Goal: Understand process/instructions

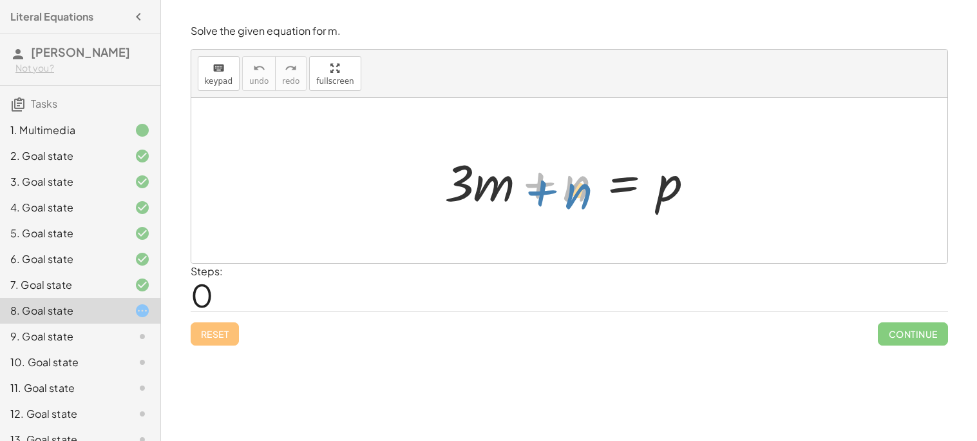
click at [537, 186] on div at bounding box center [574, 181] width 273 height 66
drag, startPoint x: 538, startPoint y: 182, endPoint x: 459, endPoint y: 189, distance: 79.5
click at [459, 189] on div at bounding box center [574, 181] width 273 height 66
click at [667, 195] on div at bounding box center [574, 181] width 273 height 66
click at [616, 180] on div at bounding box center [574, 181] width 273 height 66
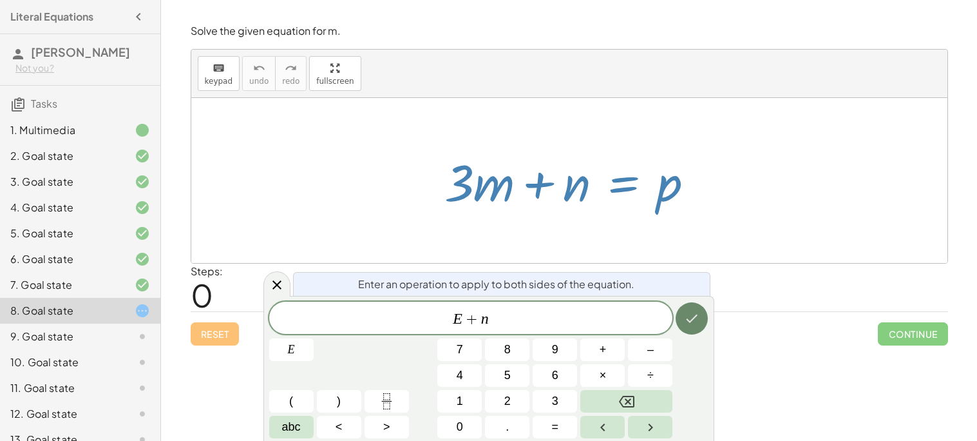
click at [704, 317] on button "Done" at bounding box center [692, 318] width 32 height 32
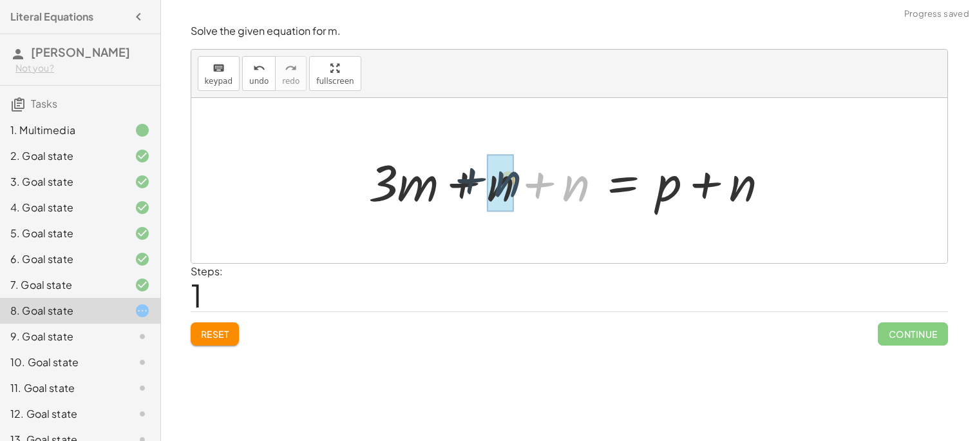
drag, startPoint x: 569, startPoint y: 195, endPoint x: 483, endPoint y: 196, distance: 85.7
click at [524, 180] on div at bounding box center [574, 181] width 424 height 66
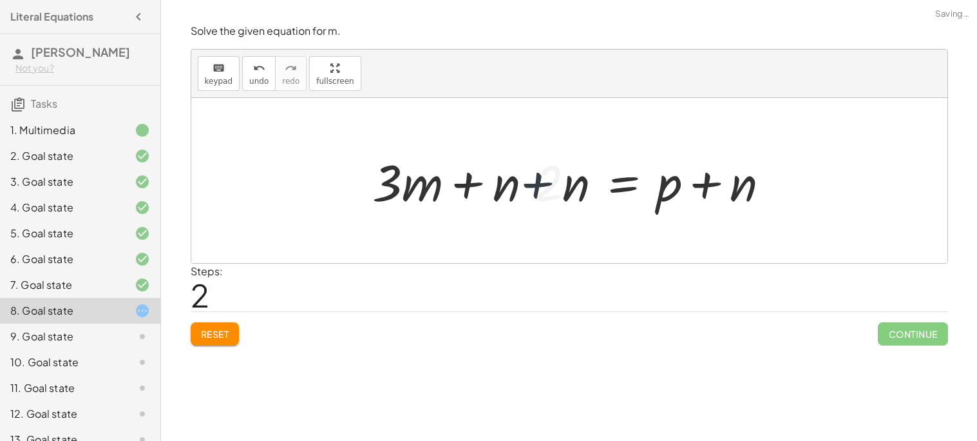
click at [537, 186] on div at bounding box center [598, 181] width 377 height 66
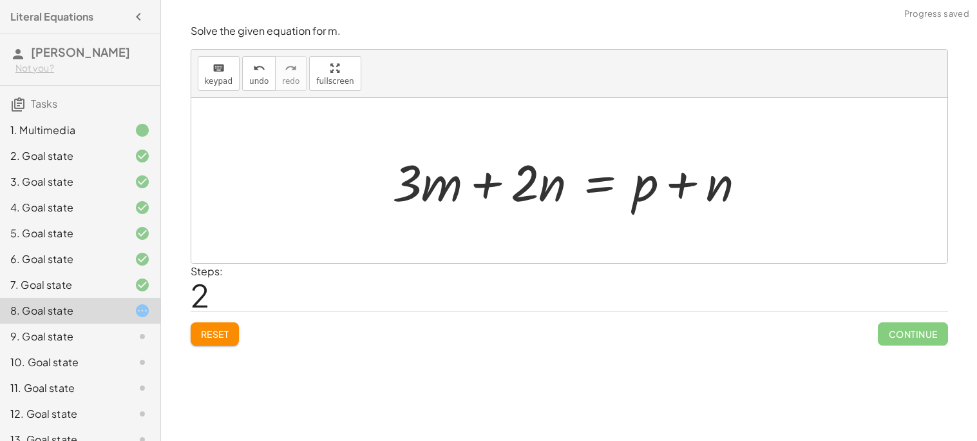
click at [694, 182] on div at bounding box center [574, 181] width 377 height 66
click at [690, 184] on div at bounding box center [574, 181] width 377 height 66
click at [217, 317] on div "Reset Continue" at bounding box center [569, 328] width 757 height 34
click at [223, 334] on span "Reset" at bounding box center [215, 334] width 28 height 12
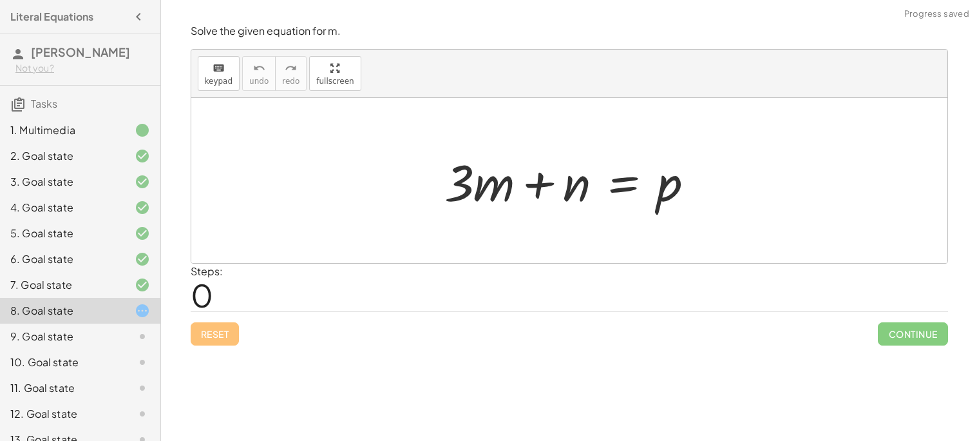
click at [629, 183] on div at bounding box center [574, 181] width 273 height 66
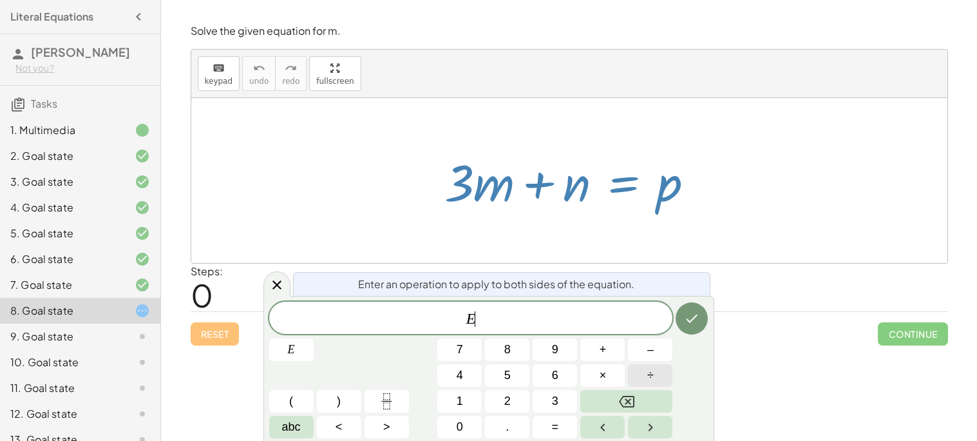
click at [643, 376] on button "÷" at bounding box center [650, 375] width 44 height 23
click at [546, 399] on button "3" at bounding box center [555, 401] width 44 height 23
click at [691, 311] on icon "Done" at bounding box center [691, 317] width 15 height 15
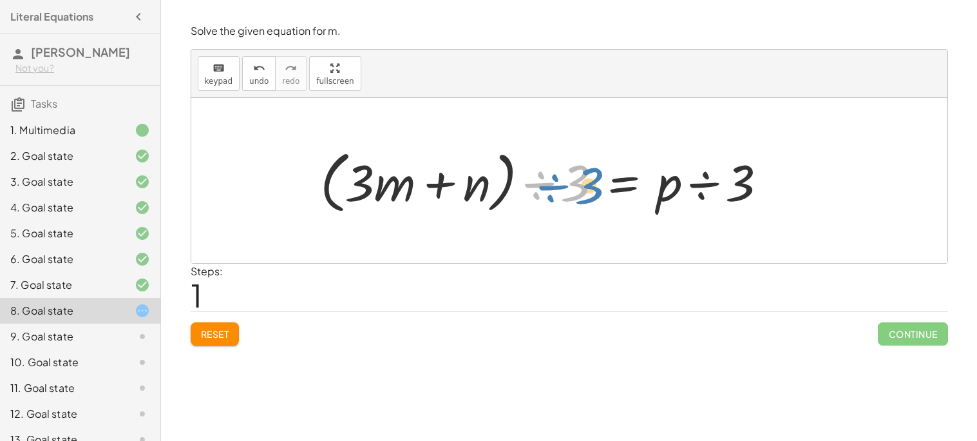
drag, startPoint x: 538, startPoint y: 186, endPoint x: 549, endPoint y: 187, distance: 11.1
click at [549, 187] on div at bounding box center [549, 181] width 470 height 74
click at [540, 183] on div at bounding box center [549, 181] width 470 height 74
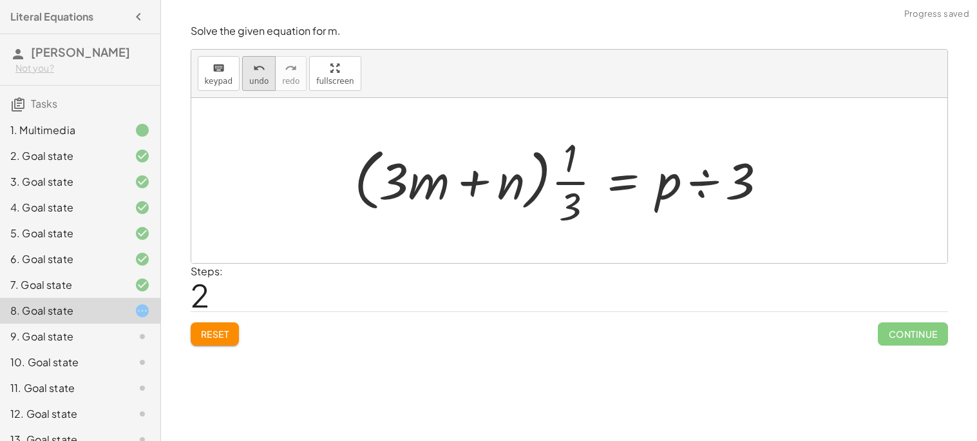
click at [254, 85] on button "undo undo" at bounding box center [258, 73] width 33 height 35
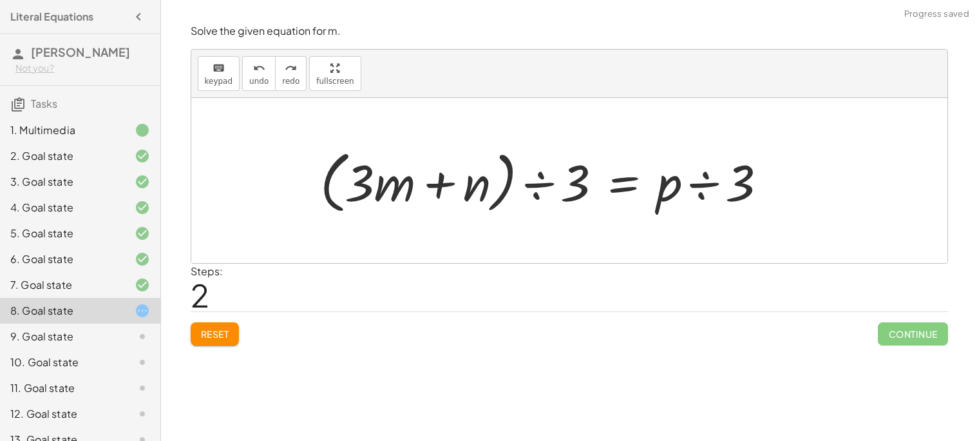
click at [361, 187] on div at bounding box center [549, 181] width 470 height 74
click at [385, 196] on div at bounding box center [549, 181] width 470 height 74
drag, startPoint x: 541, startPoint y: 184, endPoint x: 549, endPoint y: 195, distance: 13.4
click at [549, 195] on div at bounding box center [549, 181] width 470 height 74
click at [691, 189] on div at bounding box center [549, 181] width 470 height 74
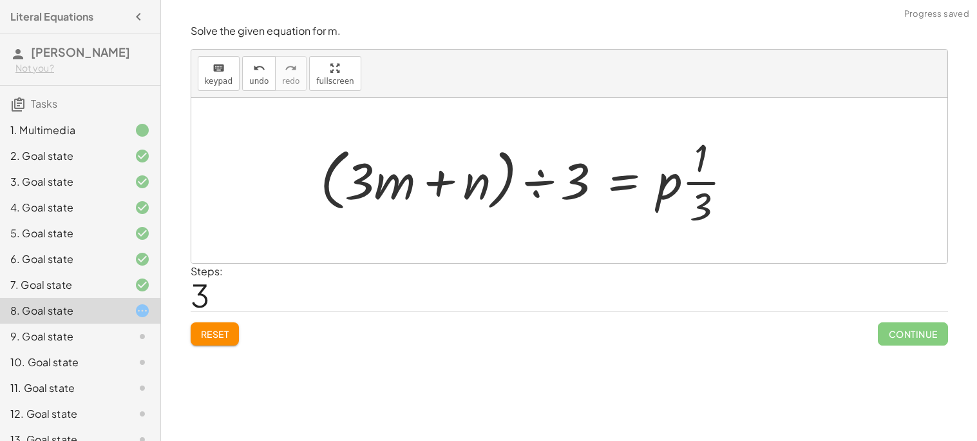
click at [210, 332] on span "Reset" at bounding box center [215, 334] width 28 height 12
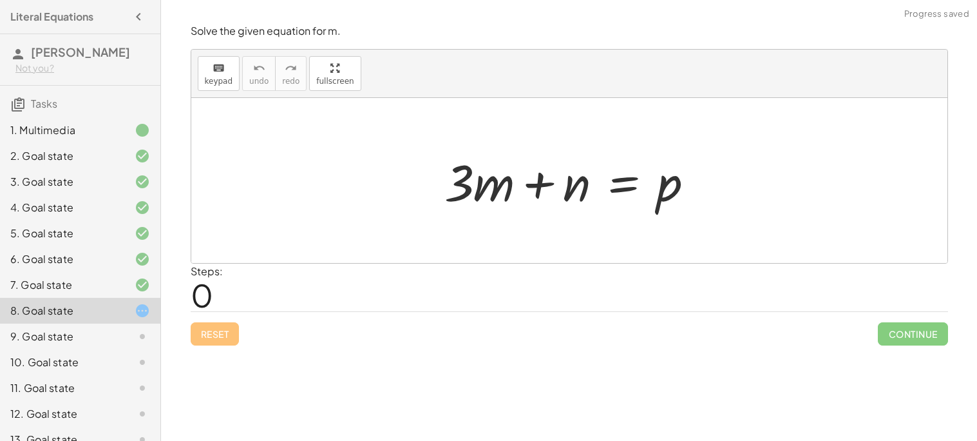
click at [120, 260] on div at bounding box center [132, 258] width 36 height 15
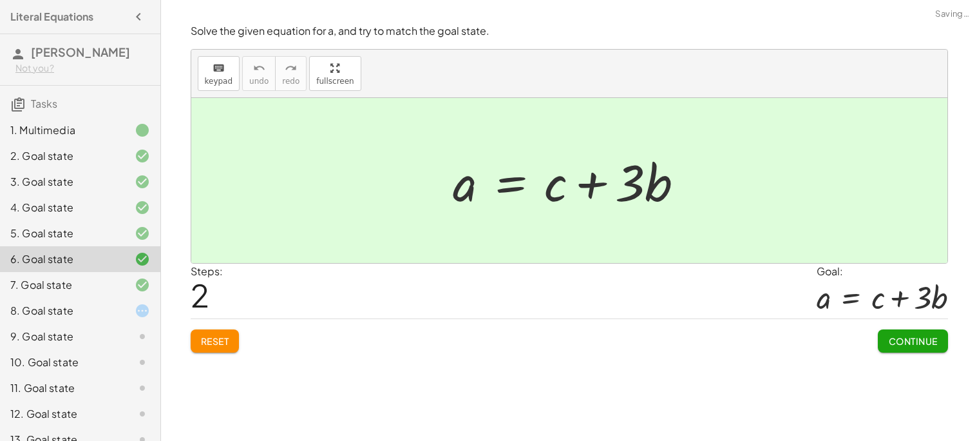
click at [109, 312] on div "8. Goal state" at bounding box center [62, 310] width 104 height 15
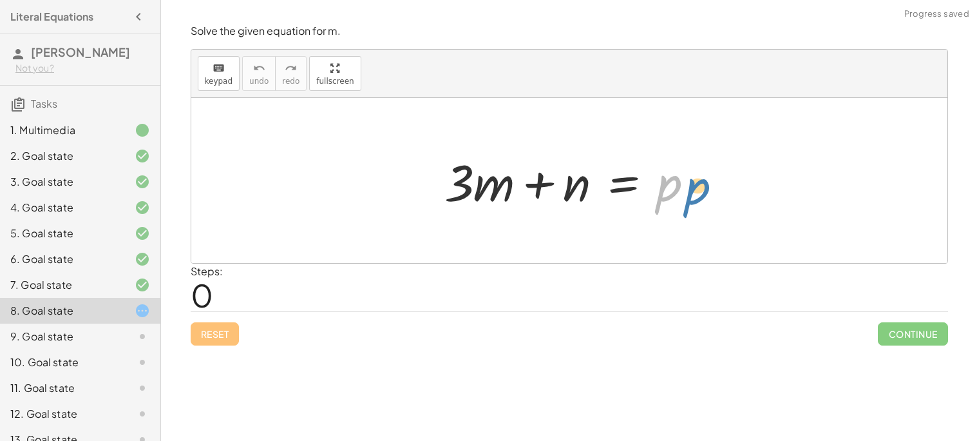
drag, startPoint x: 663, startPoint y: 184, endPoint x: 671, endPoint y: 182, distance: 7.2
click at [671, 182] on div at bounding box center [574, 181] width 273 height 66
drag, startPoint x: 564, startPoint y: 191, endPoint x: 723, endPoint y: 194, distance: 159.8
click at [723, 194] on div "+ n + · 3 · m + n = p" at bounding box center [569, 180] width 756 height 165
drag, startPoint x: 539, startPoint y: 186, endPoint x: 663, endPoint y: 189, distance: 124.4
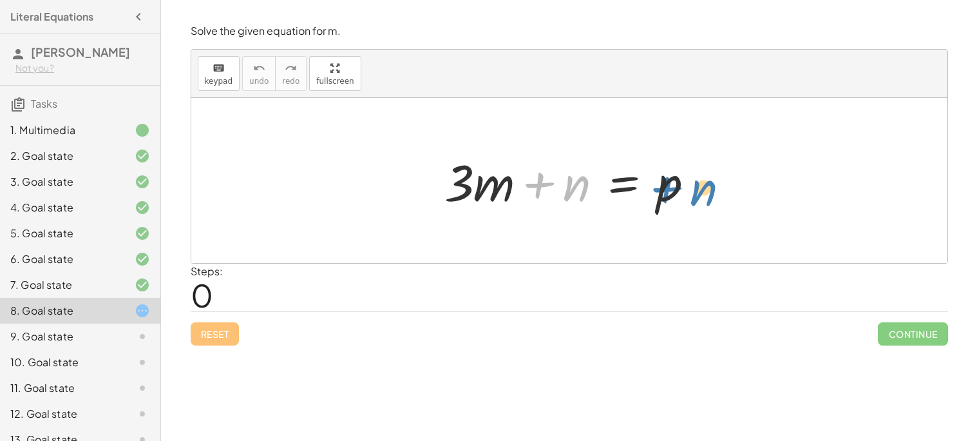
click at [663, 189] on div at bounding box center [574, 181] width 273 height 66
click at [129, 281] on div at bounding box center [132, 284] width 36 height 15
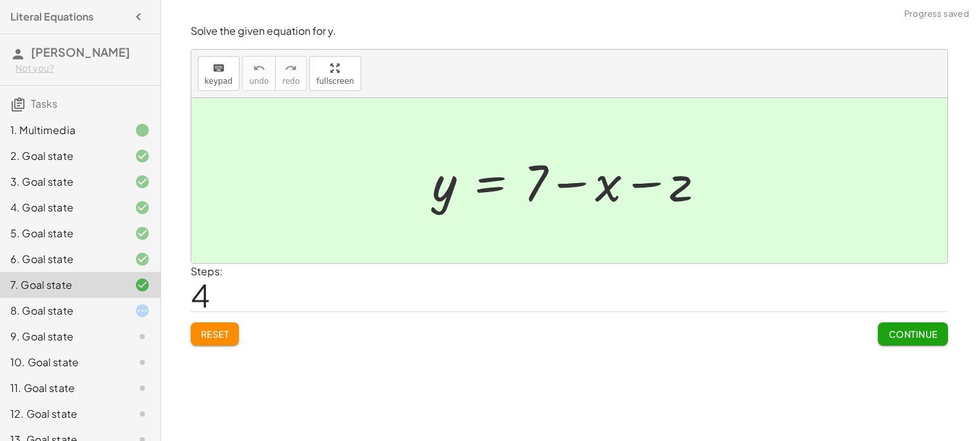
click at [105, 340] on div "9. Goal state" at bounding box center [62, 335] width 104 height 15
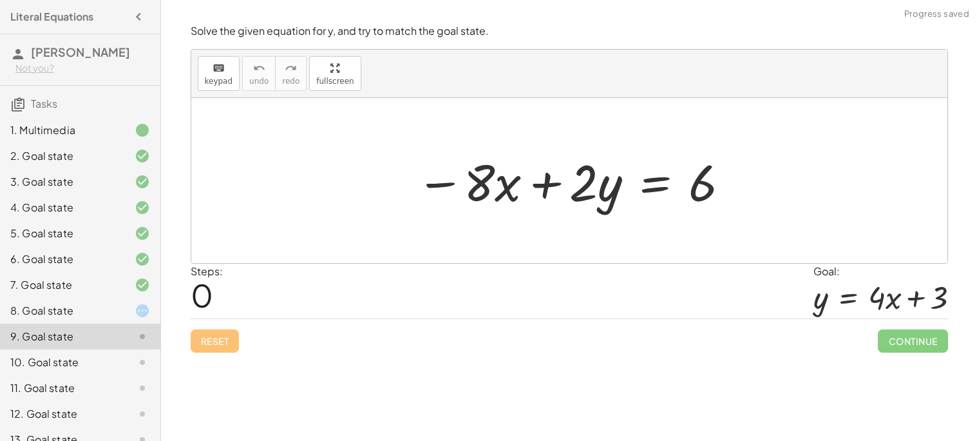
click at [662, 187] on div at bounding box center [574, 181] width 328 height 66
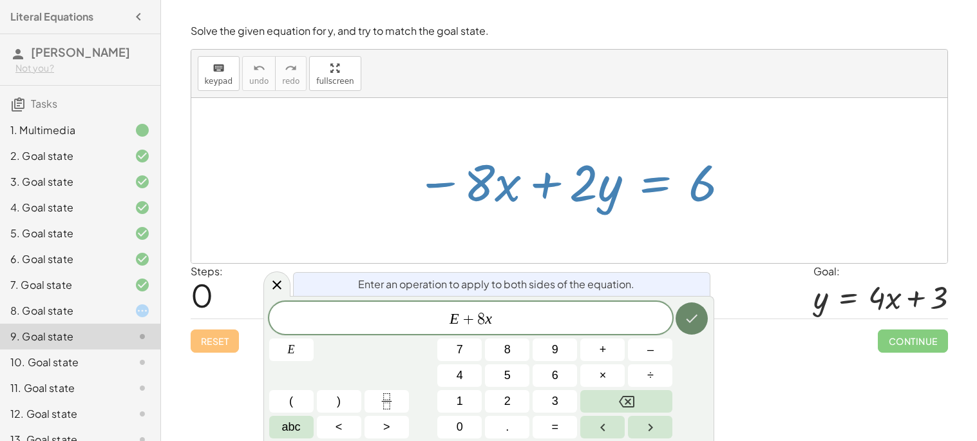
click at [691, 321] on icon "Done" at bounding box center [691, 317] width 15 height 15
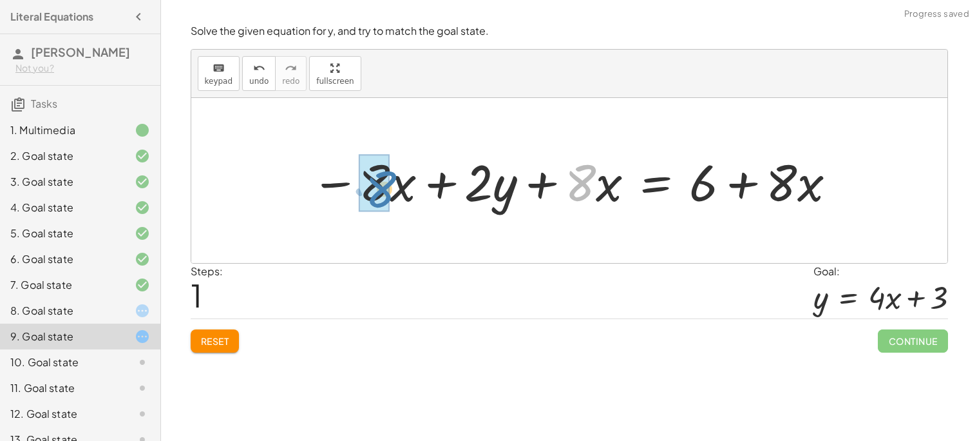
drag, startPoint x: 591, startPoint y: 191, endPoint x: 380, endPoint y: 197, distance: 210.7
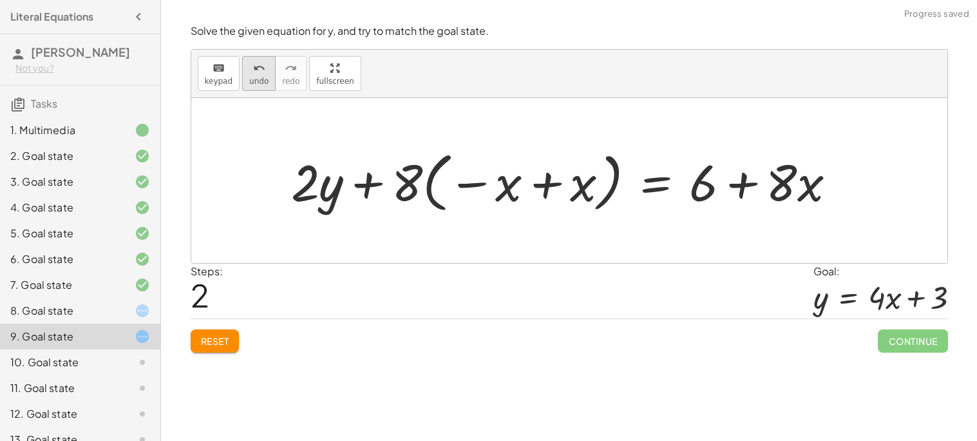
click at [251, 77] on span "undo" at bounding box center [258, 81] width 19 height 9
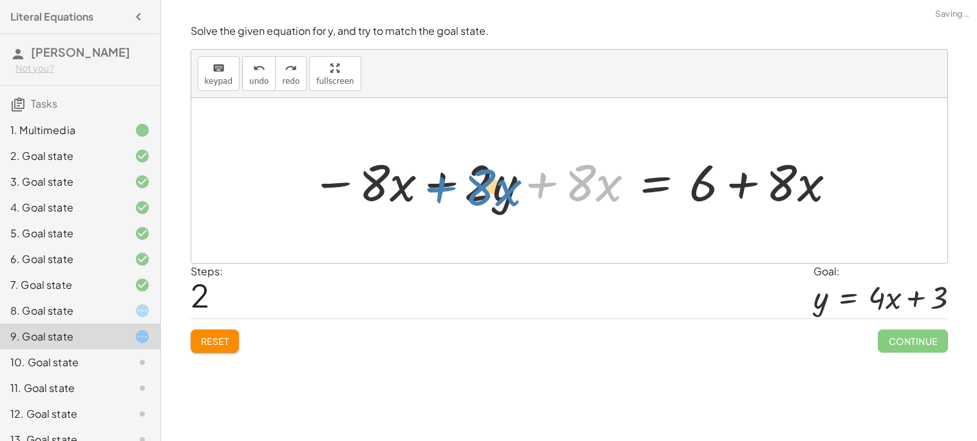
drag, startPoint x: 540, startPoint y: 184, endPoint x: 438, endPoint y: 189, distance: 101.9
click at [438, 189] on div at bounding box center [575, 181] width 540 height 66
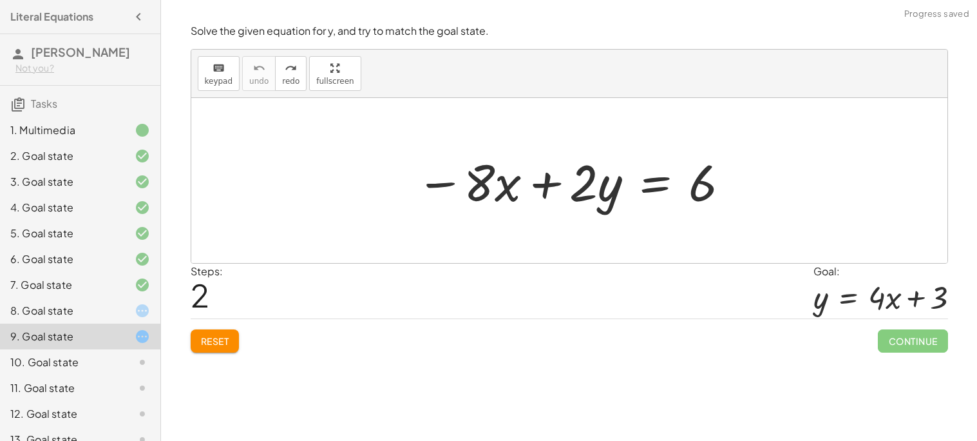
click at [650, 195] on div at bounding box center [574, 181] width 328 height 66
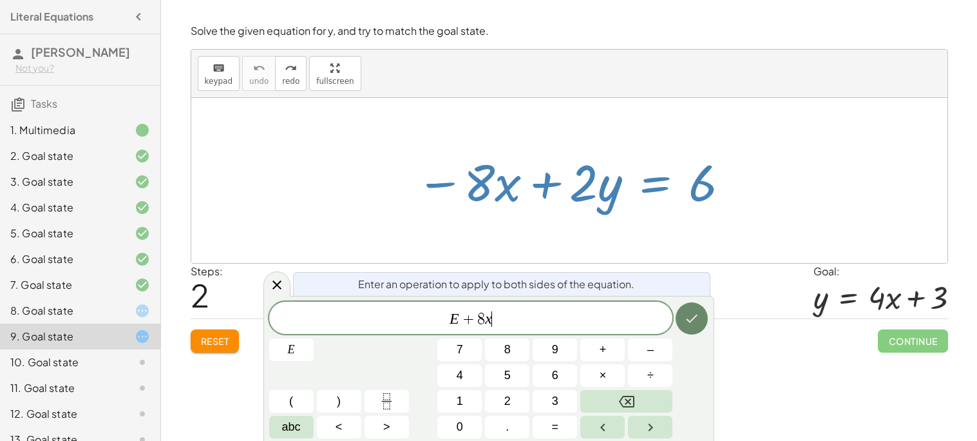
click at [697, 327] on button "Done" at bounding box center [692, 318] width 32 height 32
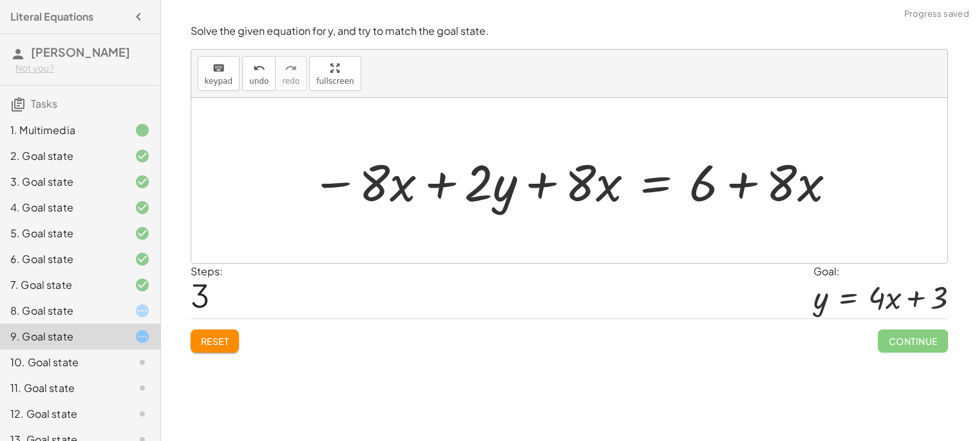
click at [439, 184] on div at bounding box center [575, 181] width 540 height 66
click at [549, 192] on div at bounding box center [575, 181] width 540 height 66
drag, startPoint x: 582, startPoint y: 189, endPoint x: 386, endPoint y: 192, distance: 195.2
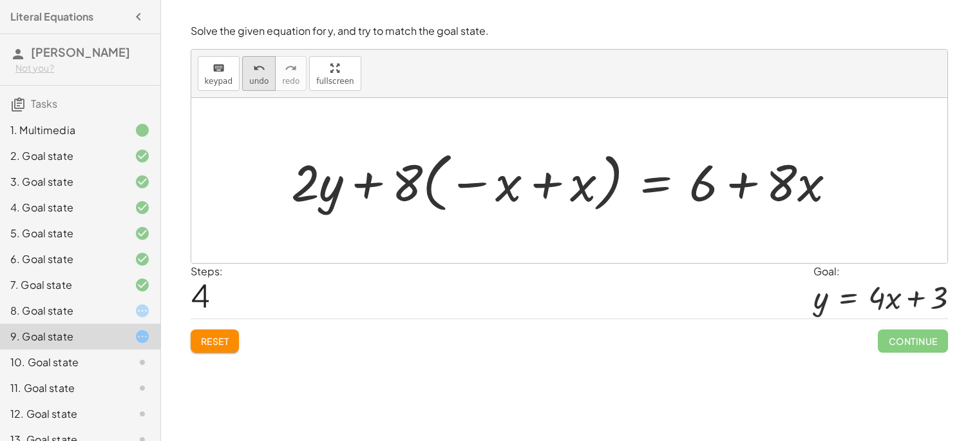
click at [250, 79] on span "undo" at bounding box center [258, 81] width 19 height 9
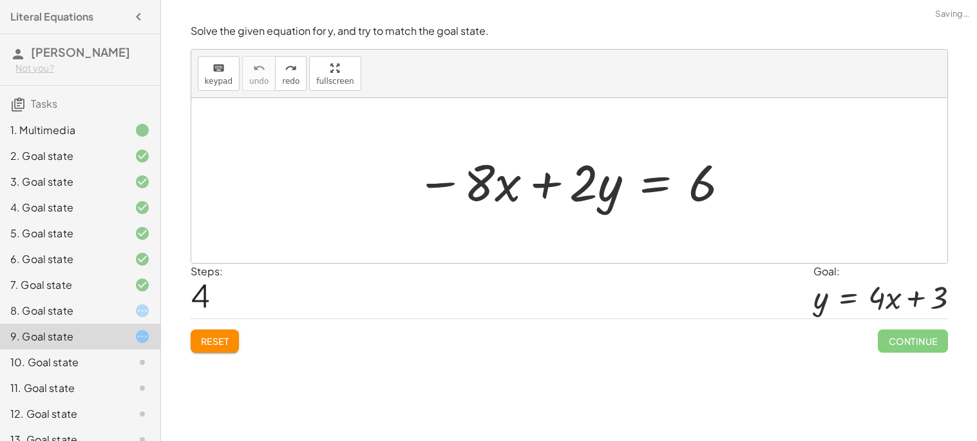
click at [227, 334] on button "Reset" at bounding box center [215, 340] width 49 height 23
click at [646, 190] on div at bounding box center [574, 181] width 328 height 66
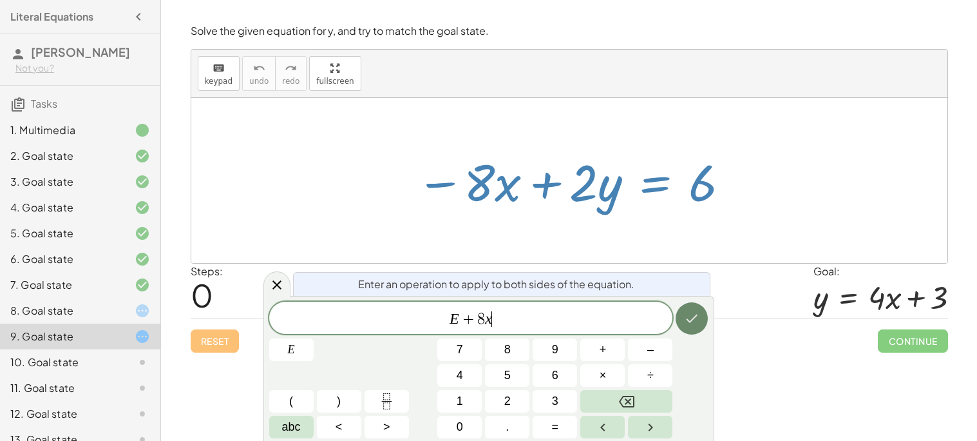
click at [692, 312] on icon "Done" at bounding box center [691, 317] width 15 height 15
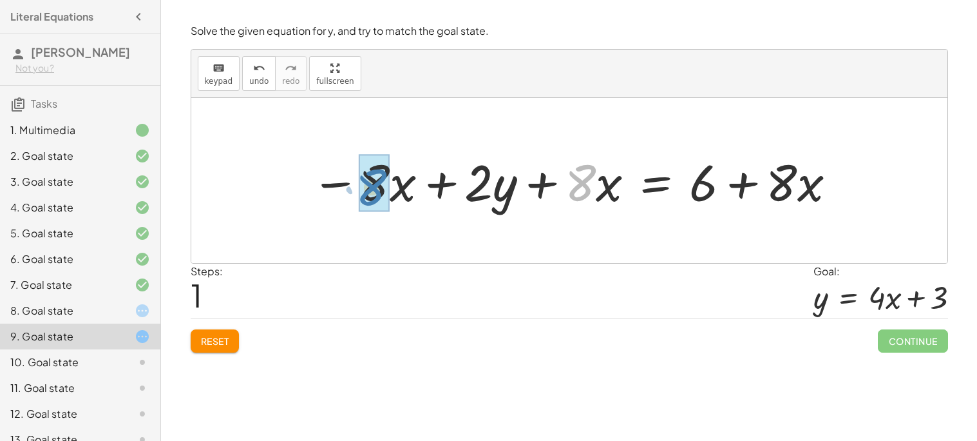
drag, startPoint x: 580, startPoint y: 189, endPoint x: 372, endPoint y: 194, distance: 208.7
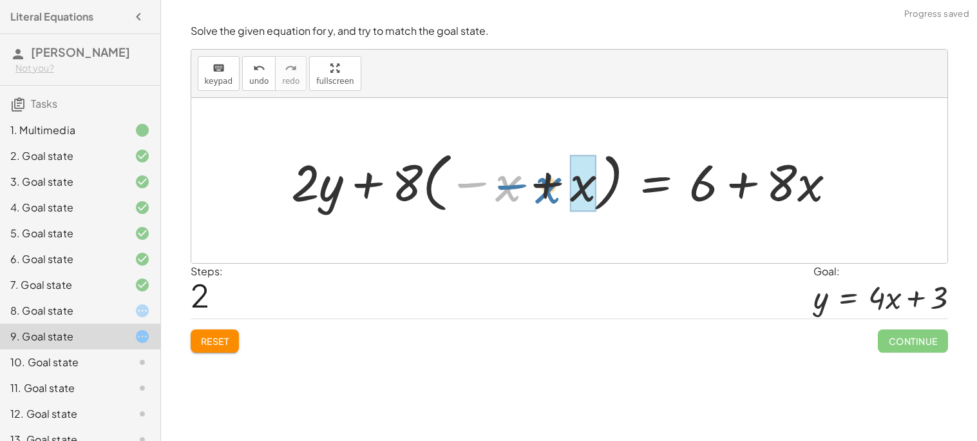
drag, startPoint x: 502, startPoint y: 193, endPoint x: 549, endPoint y: 195, distance: 46.4
click at [549, 195] on div at bounding box center [569, 180] width 568 height 71
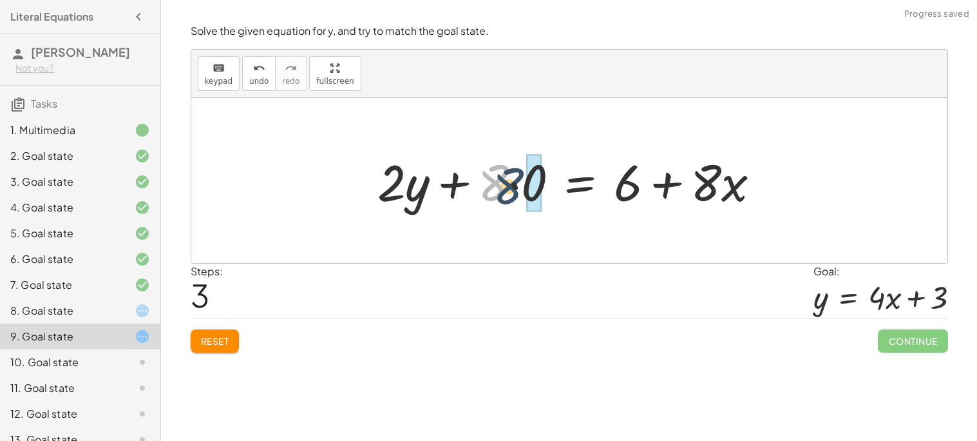
drag, startPoint x: 508, startPoint y: 182, endPoint x: 526, endPoint y: 186, distance: 19.0
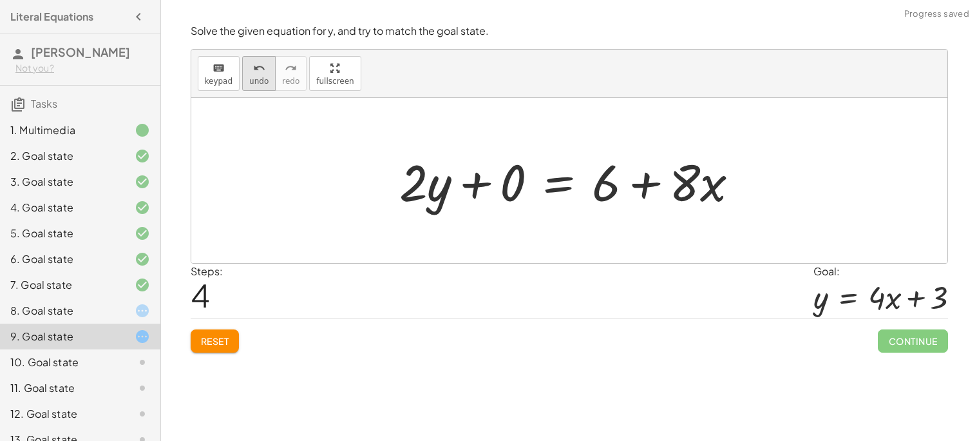
click at [254, 78] on span "undo" at bounding box center [258, 81] width 19 height 9
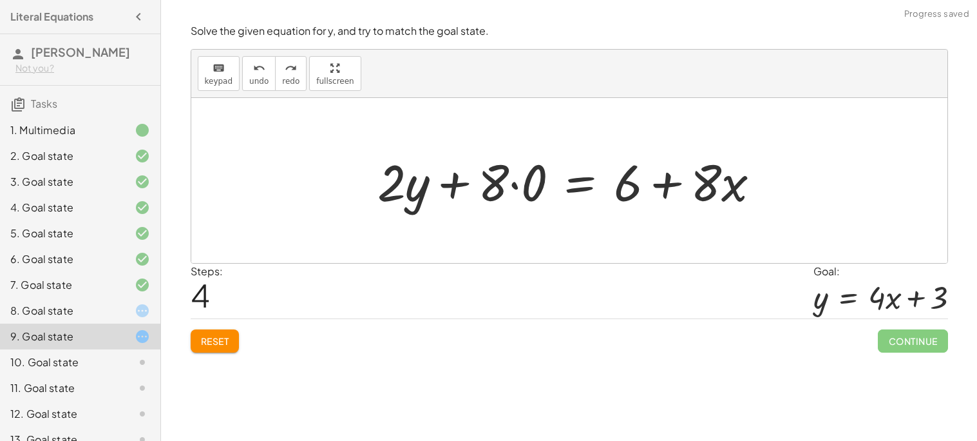
click at [214, 338] on span "Reset" at bounding box center [215, 341] width 28 height 12
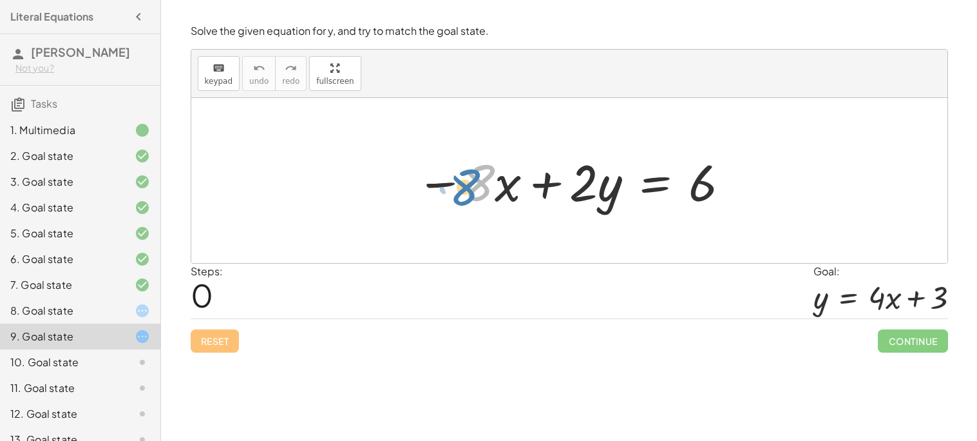
drag, startPoint x: 470, startPoint y: 186, endPoint x: 457, endPoint y: 190, distance: 13.6
click at [457, 190] on div at bounding box center [574, 181] width 328 height 66
click at [651, 186] on div at bounding box center [574, 181] width 328 height 66
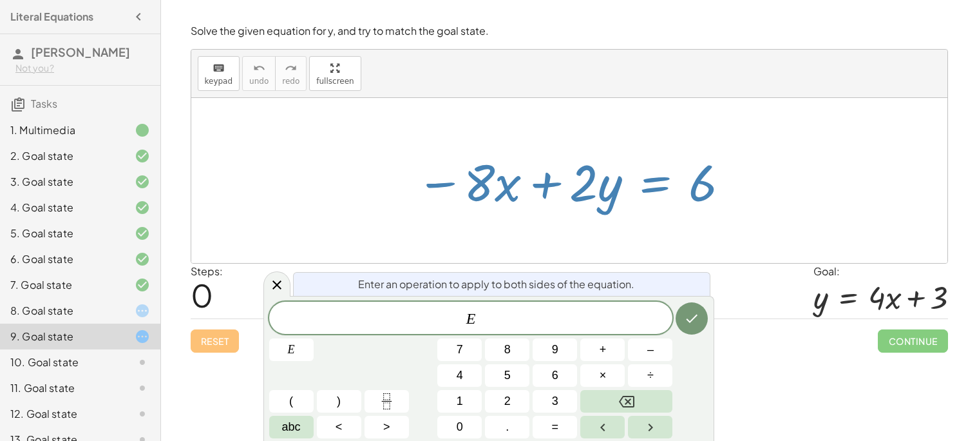
click at [461, 158] on div at bounding box center [574, 181] width 328 height 66
click at [576, 64] on div "keyboard keypad undo [PERSON_NAME] redo fullscreen" at bounding box center [569, 74] width 756 height 48
click at [736, 336] on div "Reset Continue" at bounding box center [569, 335] width 757 height 34
click at [643, 361] on div "E E 7 8 9 + – 4 5 6 × ÷ ( ) 1 2 3 abc < > 0 . =" at bounding box center [488, 369] width 439 height 137
click at [833, 350] on div "Reset Continue" at bounding box center [569, 335] width 757 height 34
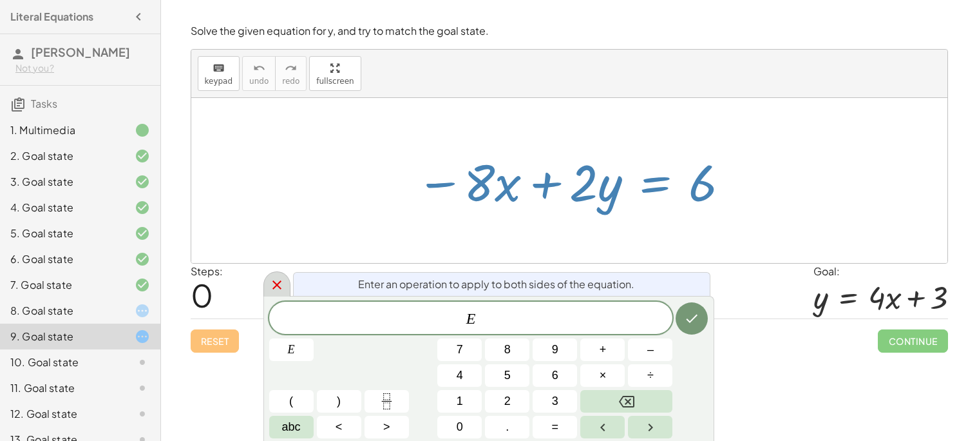
click at [271, 287] on icon at bounding box center [276, 284] width 15 height 15
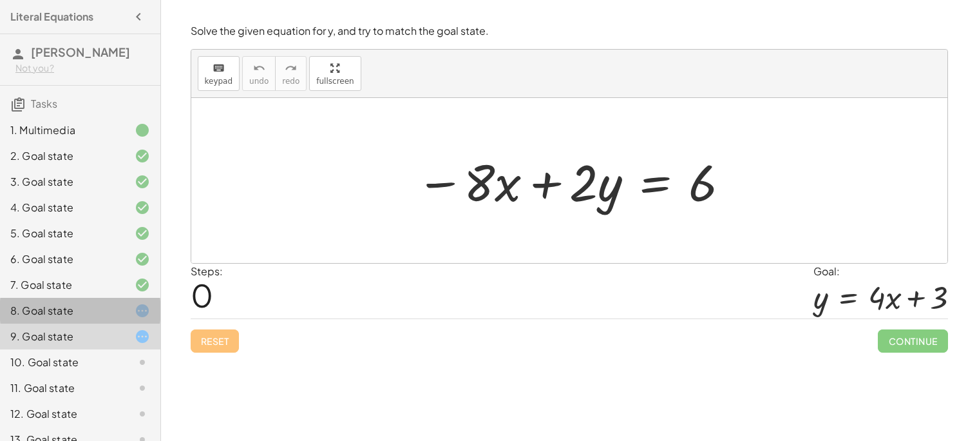
click at [126, 349] on div "8. Goal state" at bounding box center [80, 362] width 160 height 26
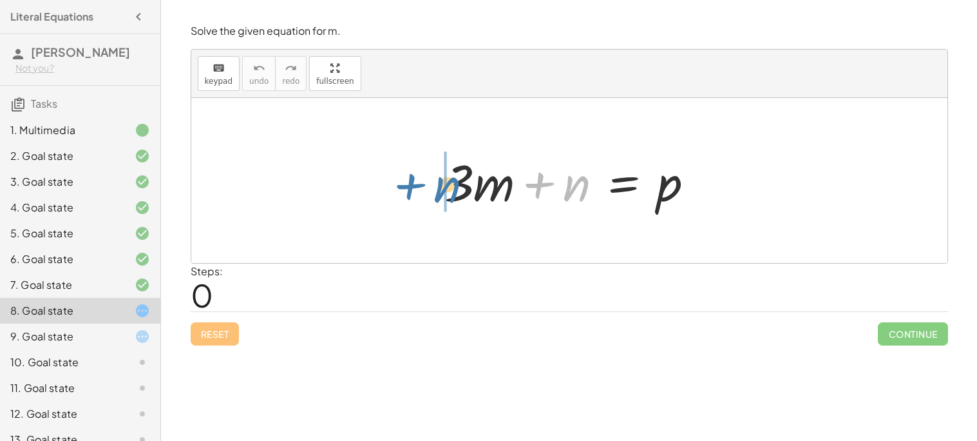
drag, startPoint x: 567, startPoint y: 198, endPoint x: 428, endPoint y: 200, distance: 139.8
click at [428, 200] on div "+ n + · 3 · m + n = p" at bounding box center [569, 180] width 289 height 73
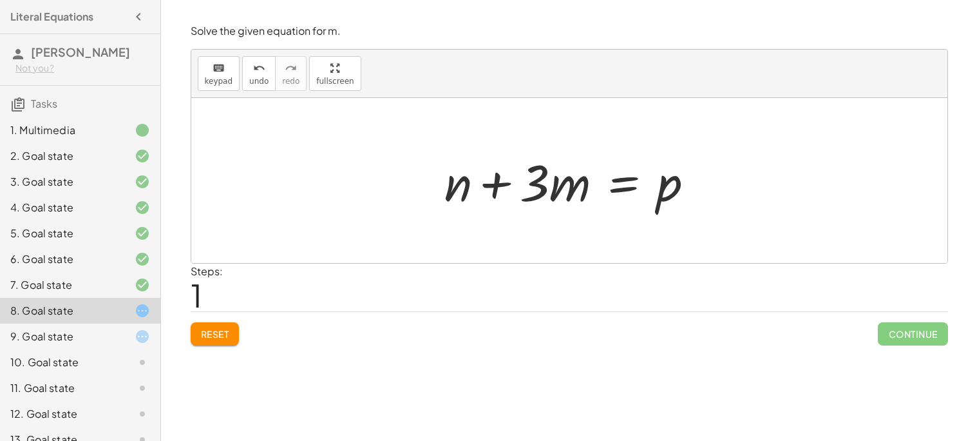
click at [622, 181] on div at bounding box center [574, 181] width 273 height 66
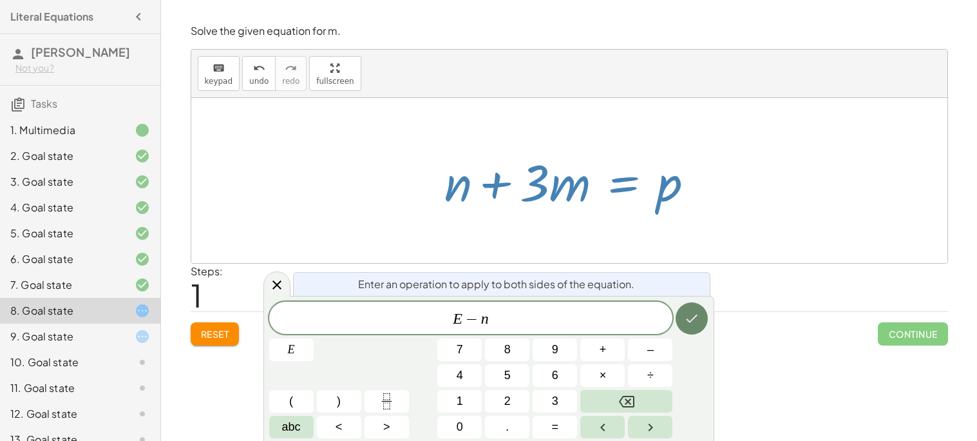
click at [689, 326] on button "Done" at bounding box center [692, 318] width 32 height 32
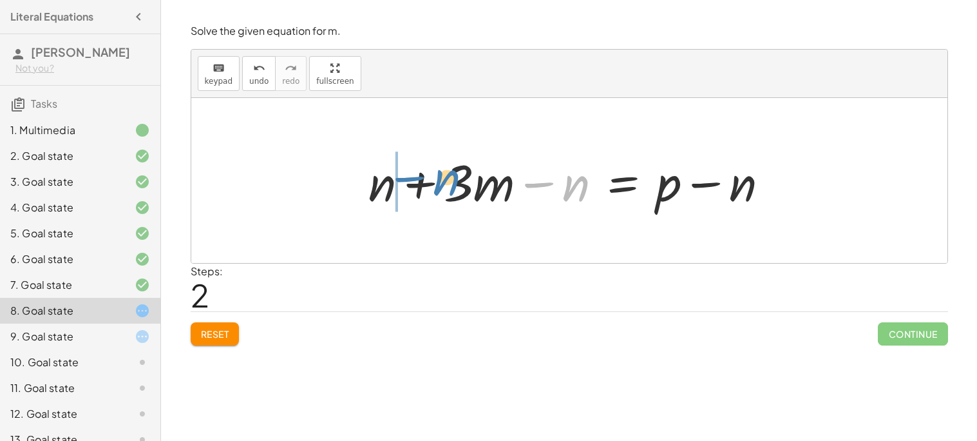
drag, startPoint x: 535, startPoint y: 186, endPoint x: 406, endPoint y: 182, distance: 129.5
click at [406, 182] on div at bounding box center [574, 181] width 424 height 66
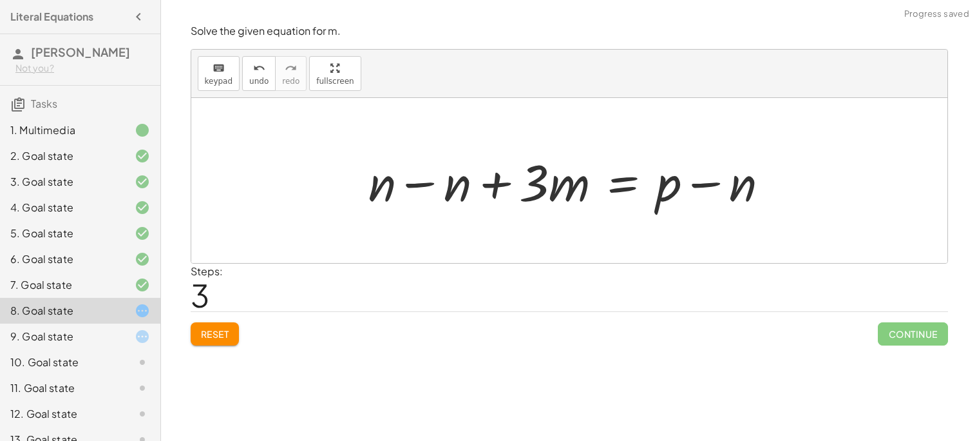
click at [419, 189] on div at bounding box center [574, 181] width 424 height 66
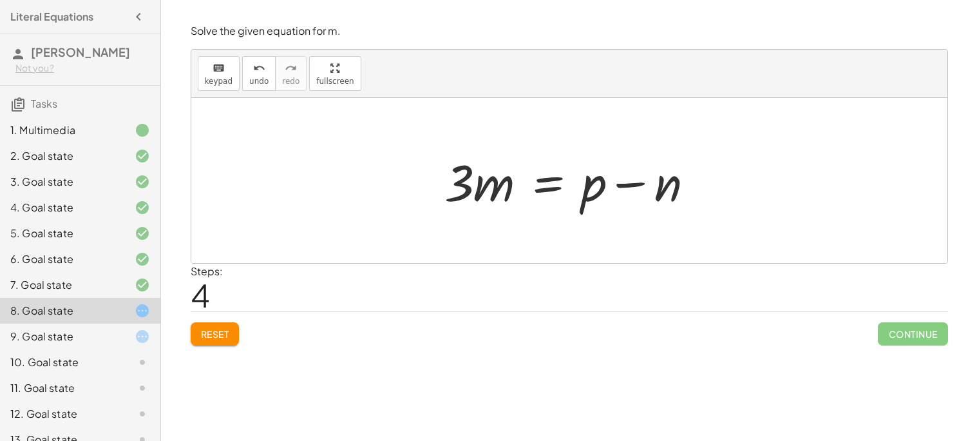
click at [547, 181] on div at bounding box center [574, 181] width 273 height 66
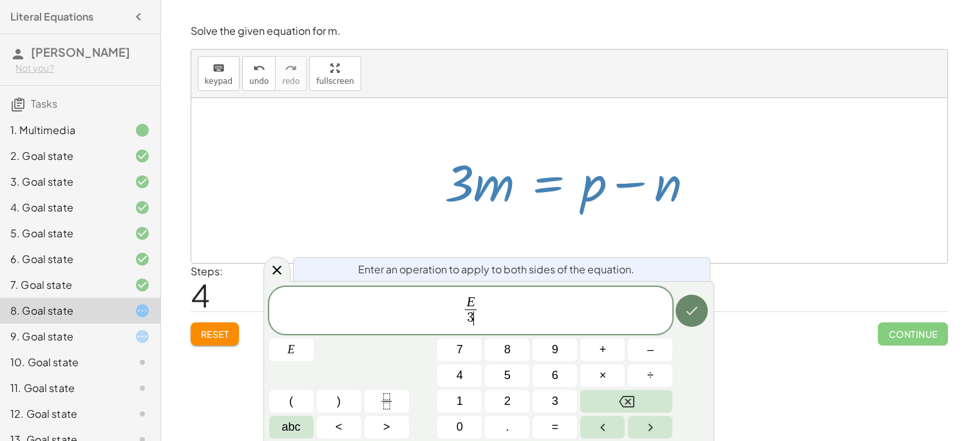
click at [698, 307] on icon "Done" at bounding box center [691, 310] width 15 height 15
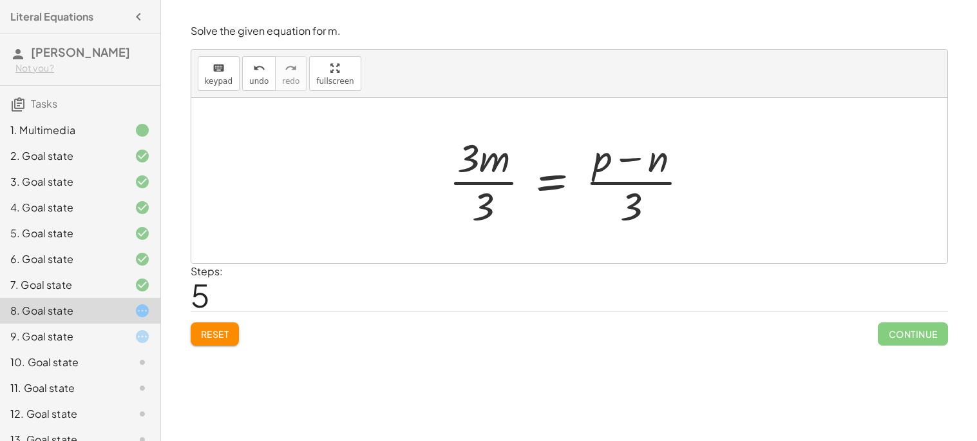
click at [484, 183] on div at bounding box center [574, 180] width 263 height 99
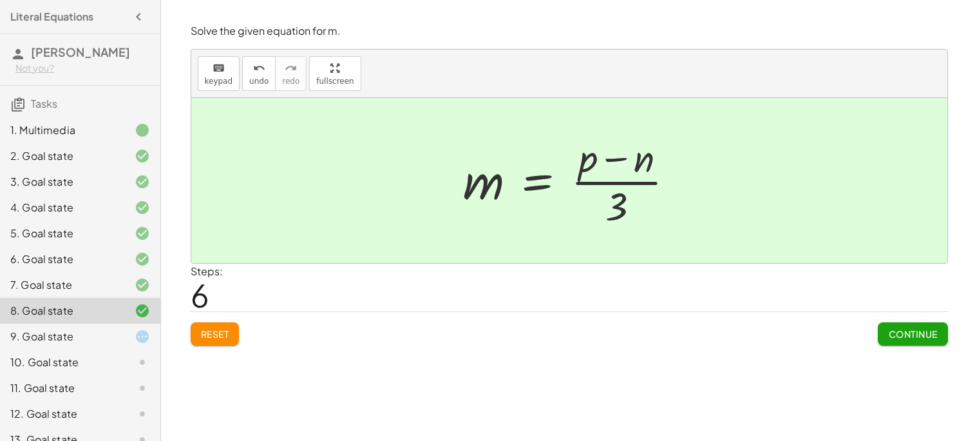
click at [904, 338] on span "Continue" at bounding box center [912, 334] width 49 height 12
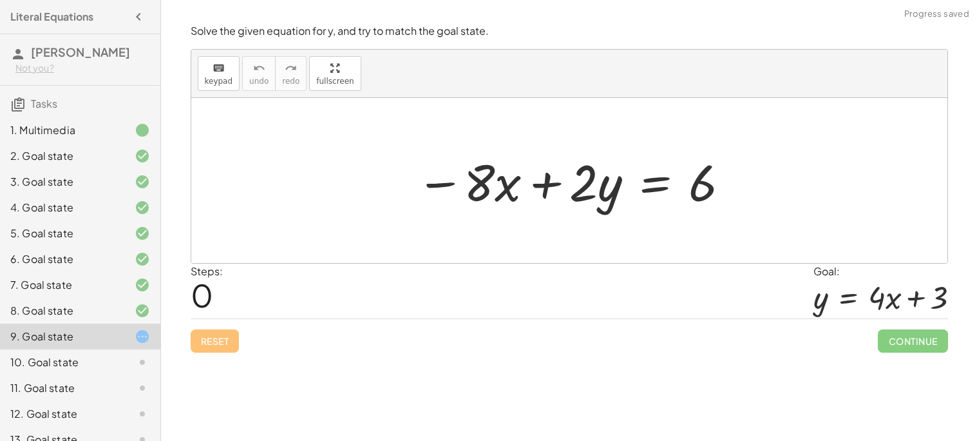
click at [146, 401] on div "10. Goal state" at bounding box center [80, 414] width 160 height 26
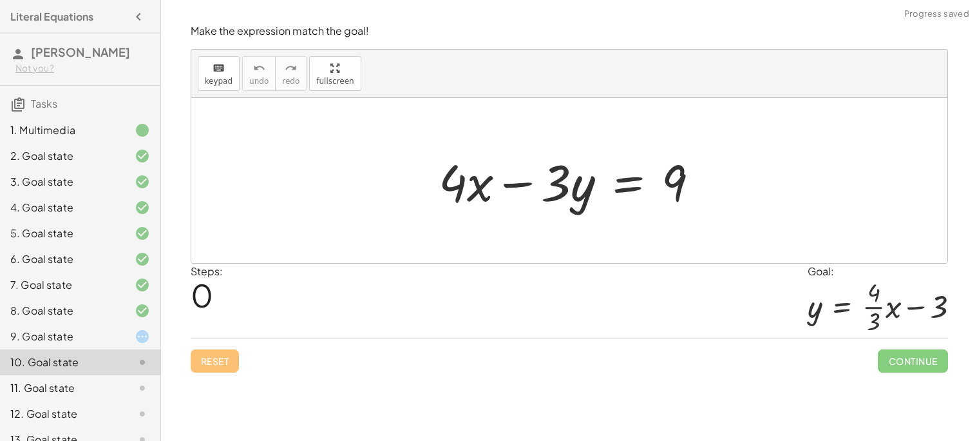
click at [101, 314] on div "8. Goal state" at bounding box center [62, 310] width 104 height 15
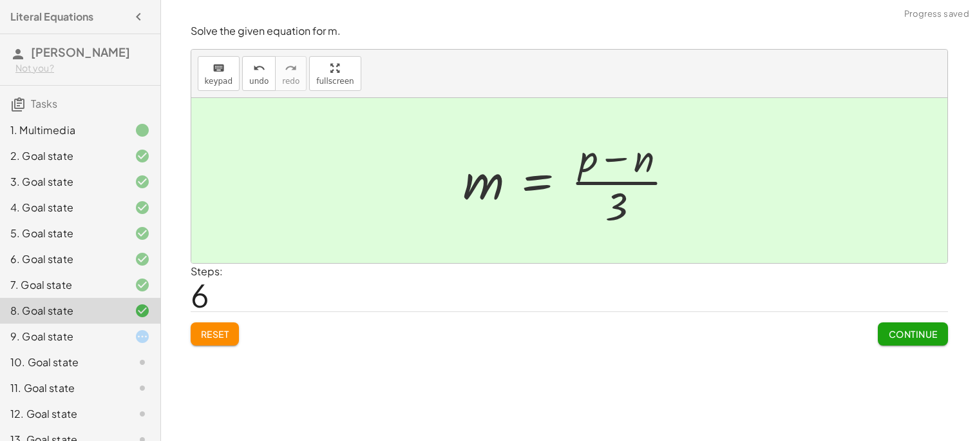
click at [126, 401] on div "10. Goal state" at bounding box center [80, 414] width 160 height 26
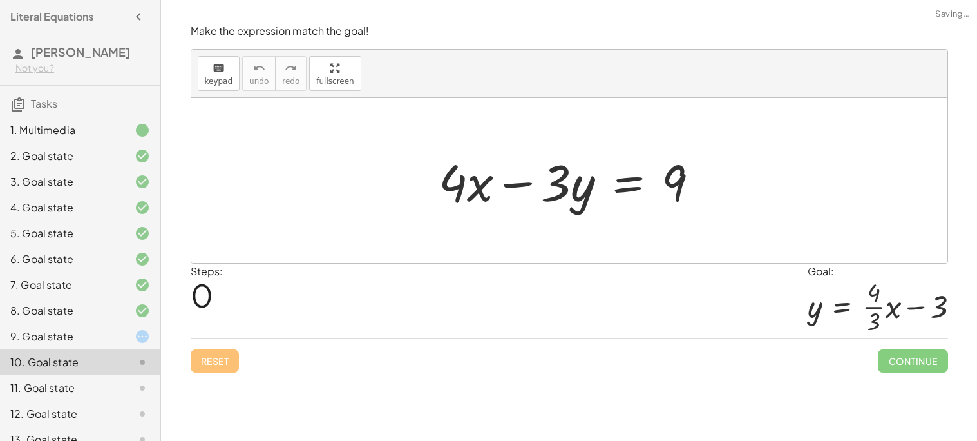
click at [109, 375] on div "9. Goal state" at bounding box center [80, 388] width 160 height 26
